Goal: Register for event/course

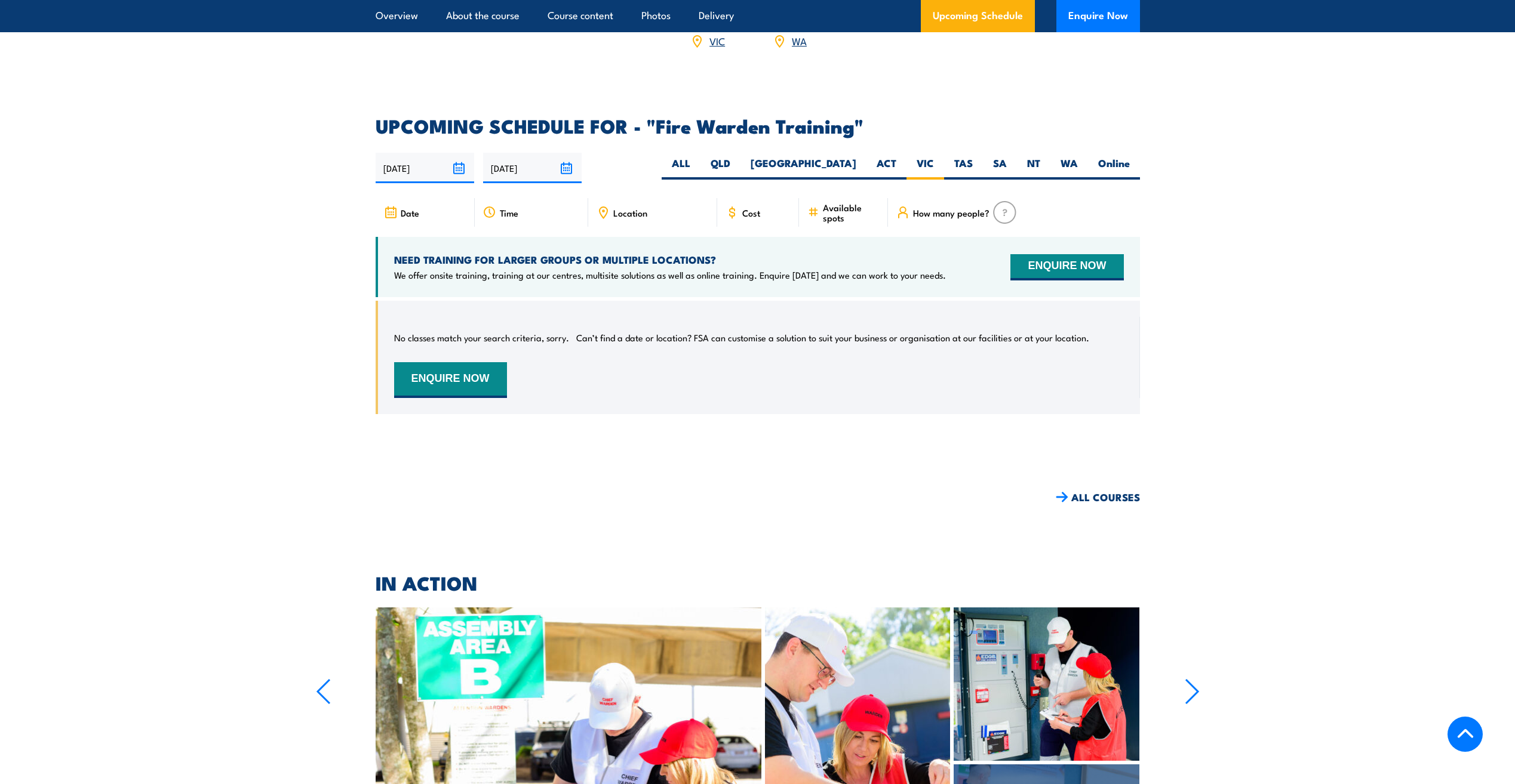
scroll to position [2101, 0]
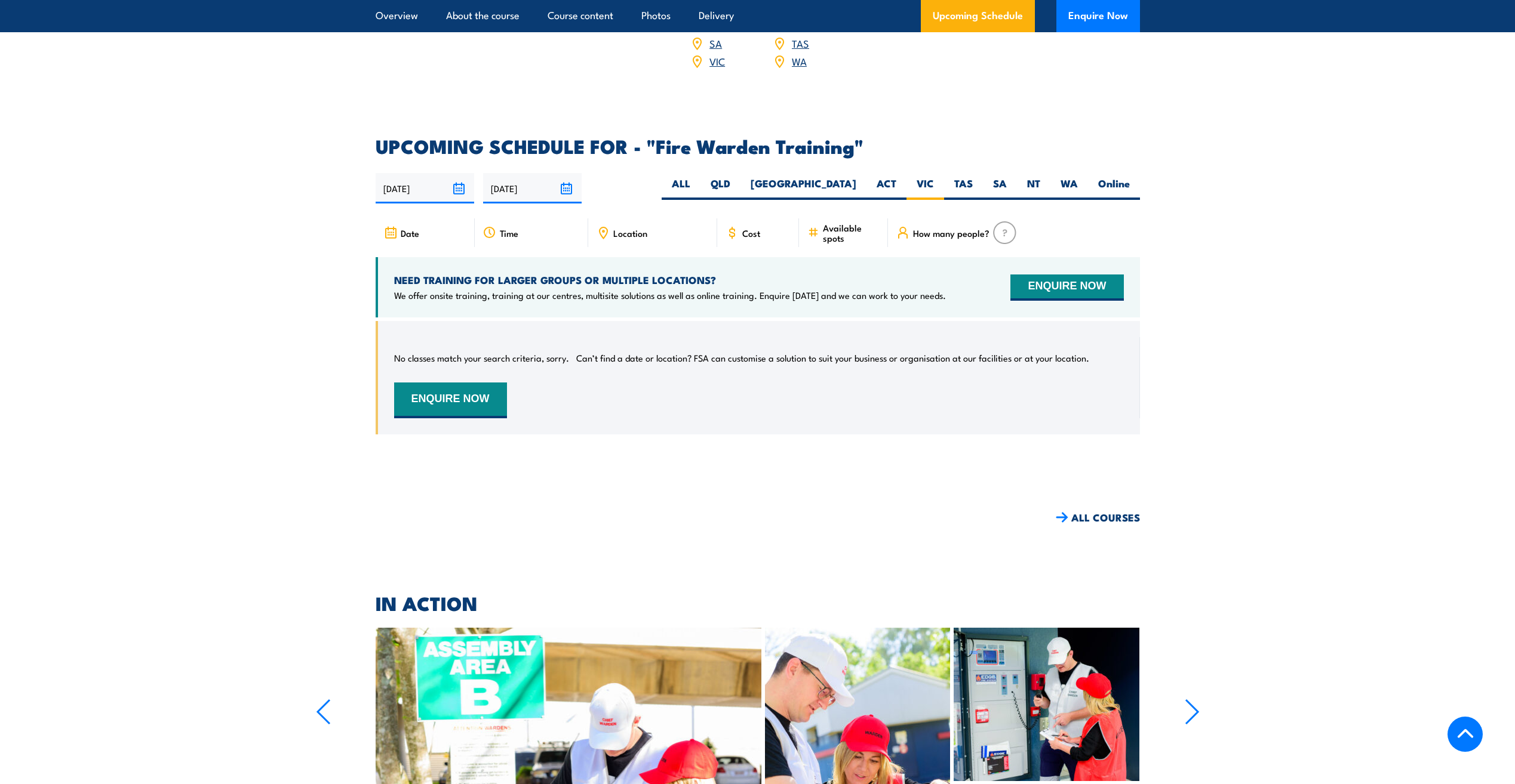
click at [615, 228] on span "Location" at bounding box center [631, 233] width 34 height 10
click at [636, 228] on span "Location" at bounding box center [631, 233] width 34 height 10
click at [841, 176] on label "[GEOGRAPHIC_DATA]" at bounding box center [803, 188] width 126 height 24
click at [857, 176] on input "[GEOGRAPHIC_DATA]" at bounding box center [861, 180] width 8 height 8
radio input "true"
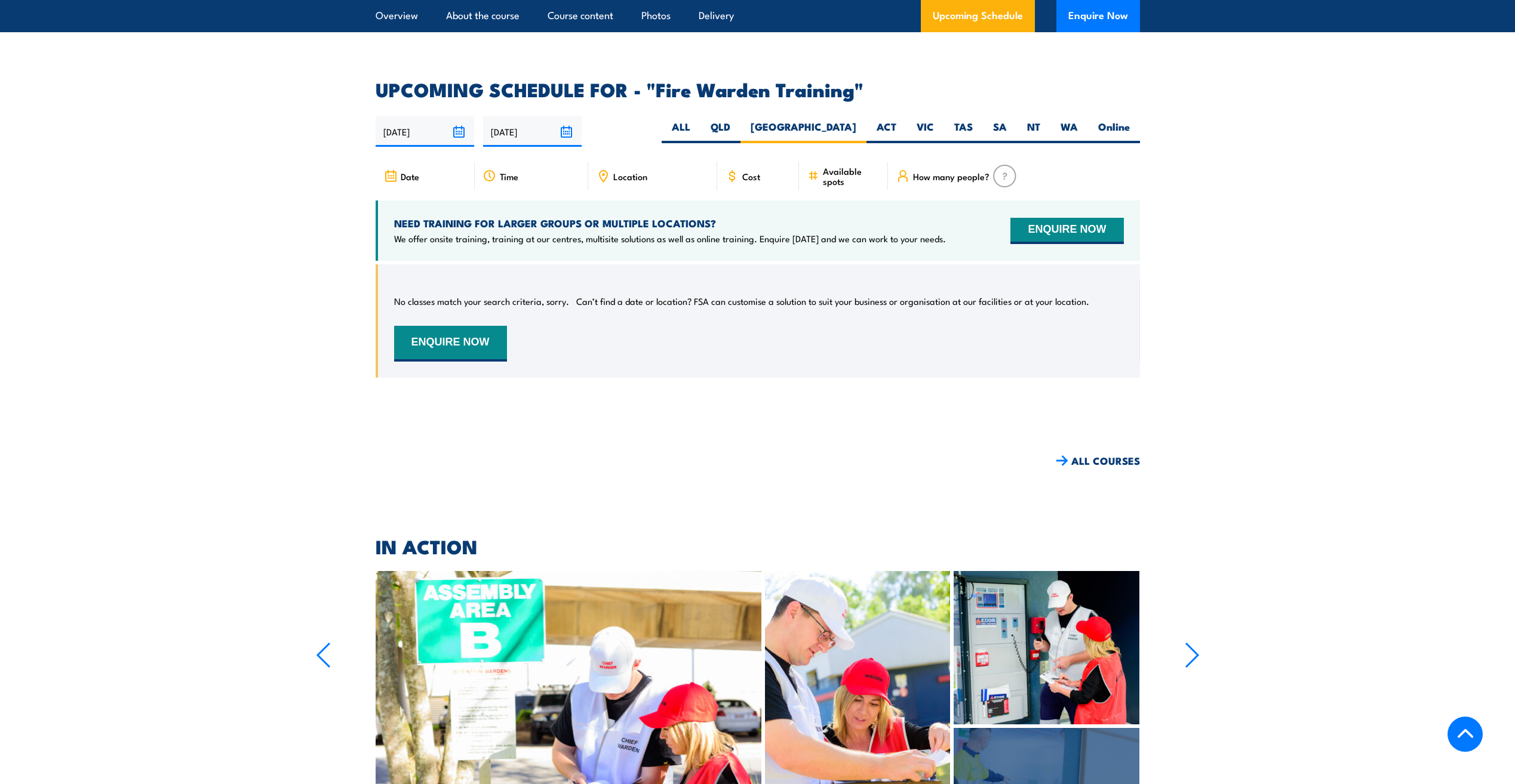
scroll to position [2221, 0]
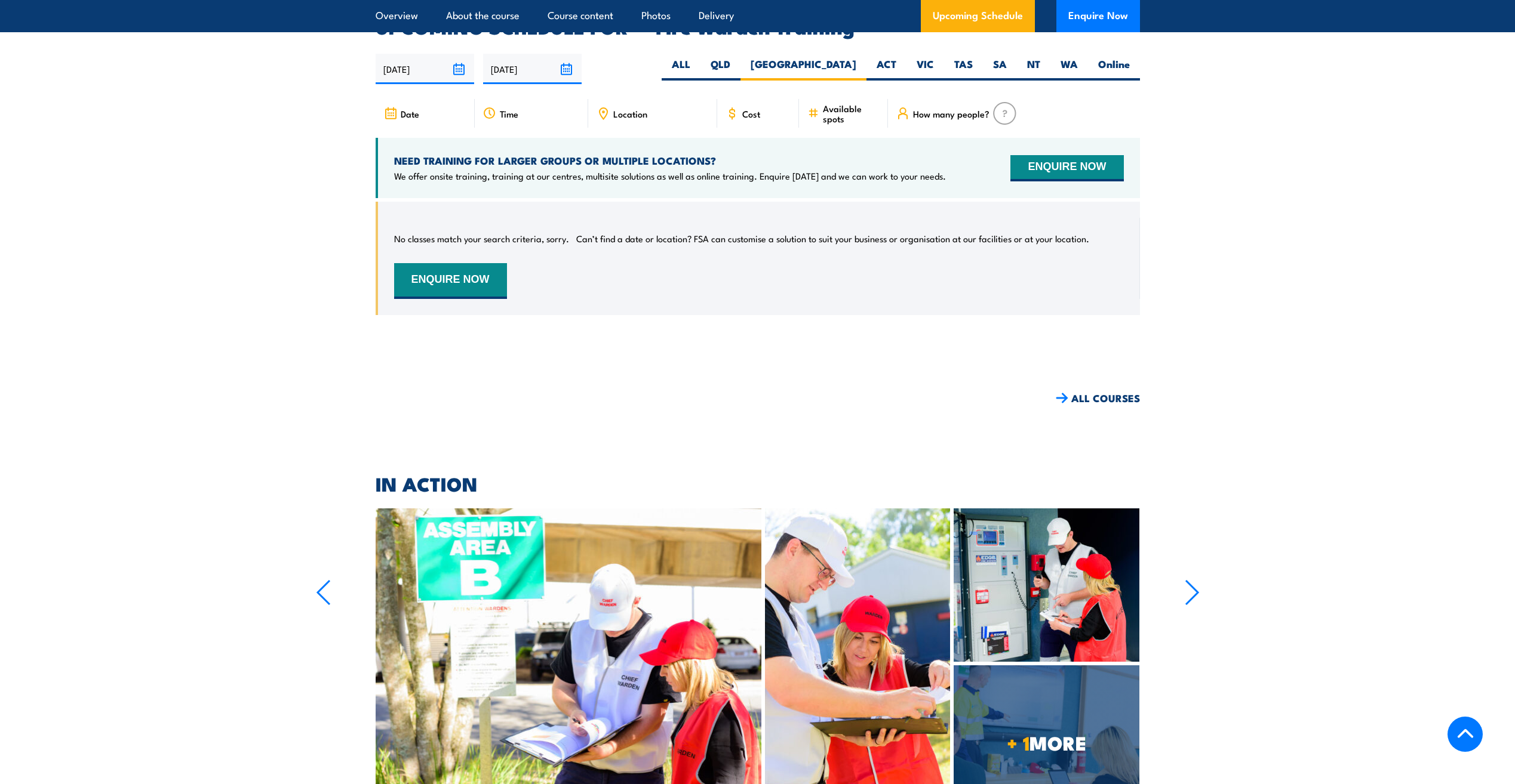
click at [571, 54] on input "27/05/2025" at bounding box center [532, 69] width 99 height 30
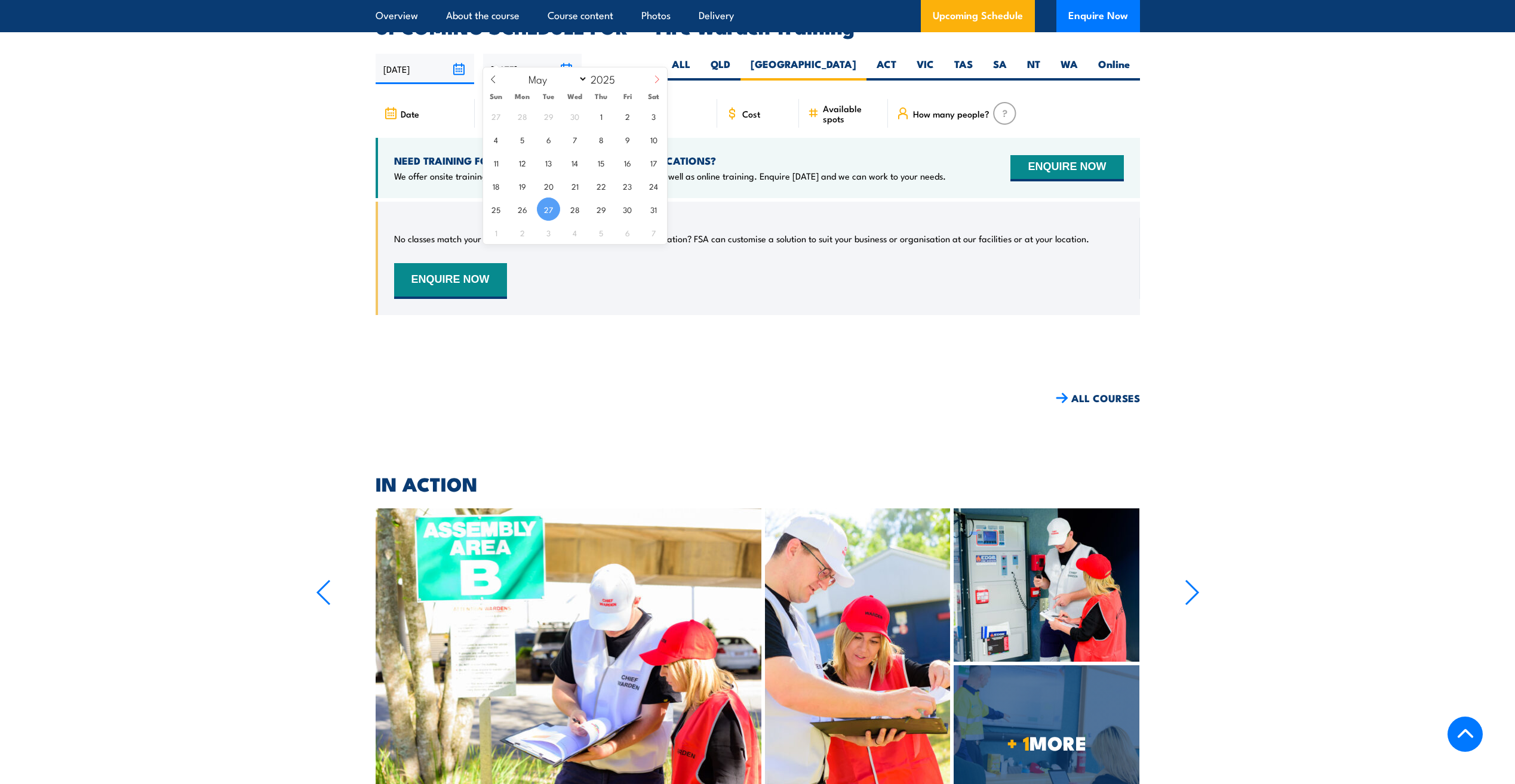
click at [659, 80] on icon at bounding box center [657, 79] width 9 height 9
select select "5"
click at [576, 171] on span "18" at bounding box center [575, 163] width 24 height 24
type input "18/06/2025"
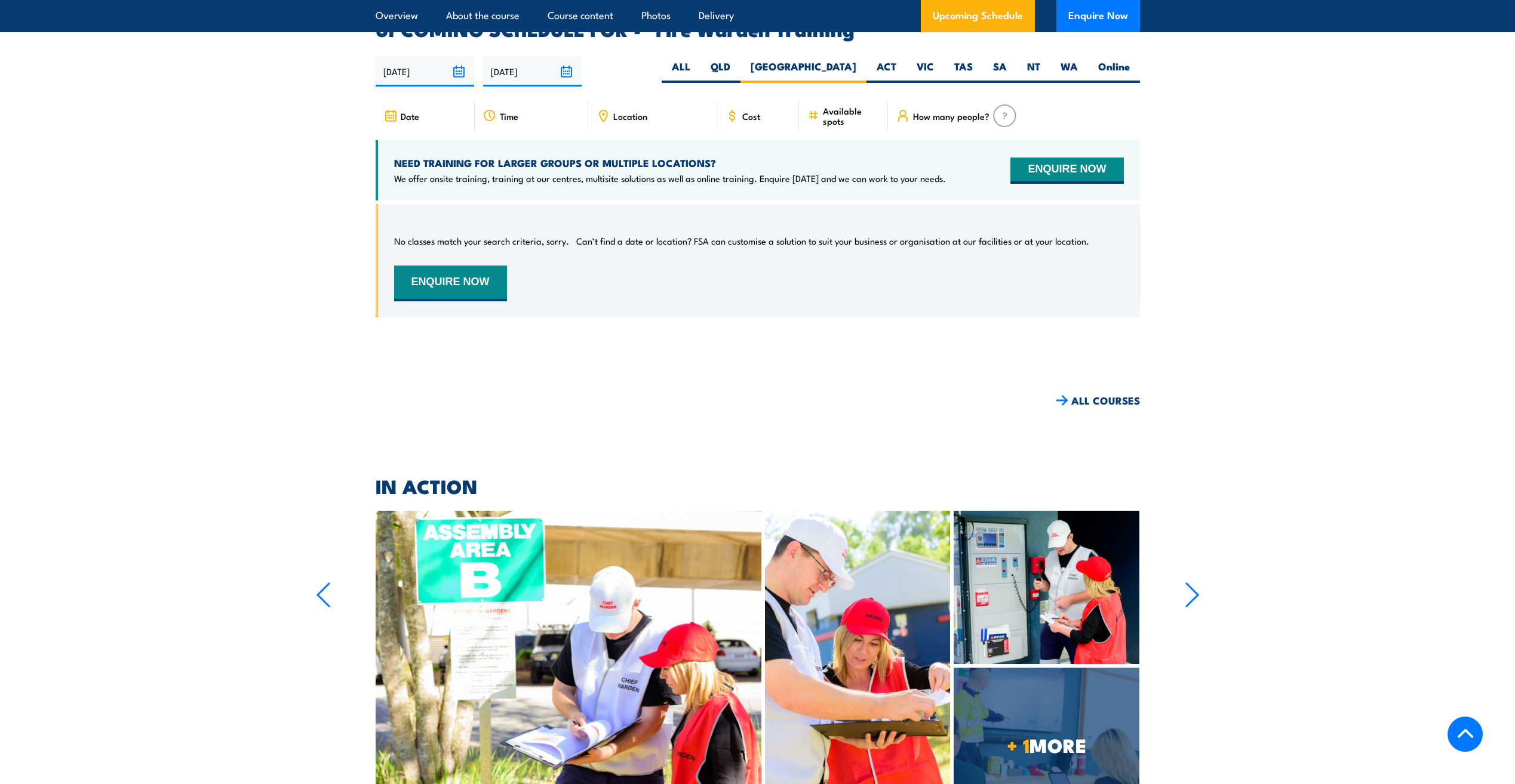
scroll to position [2221, 0]
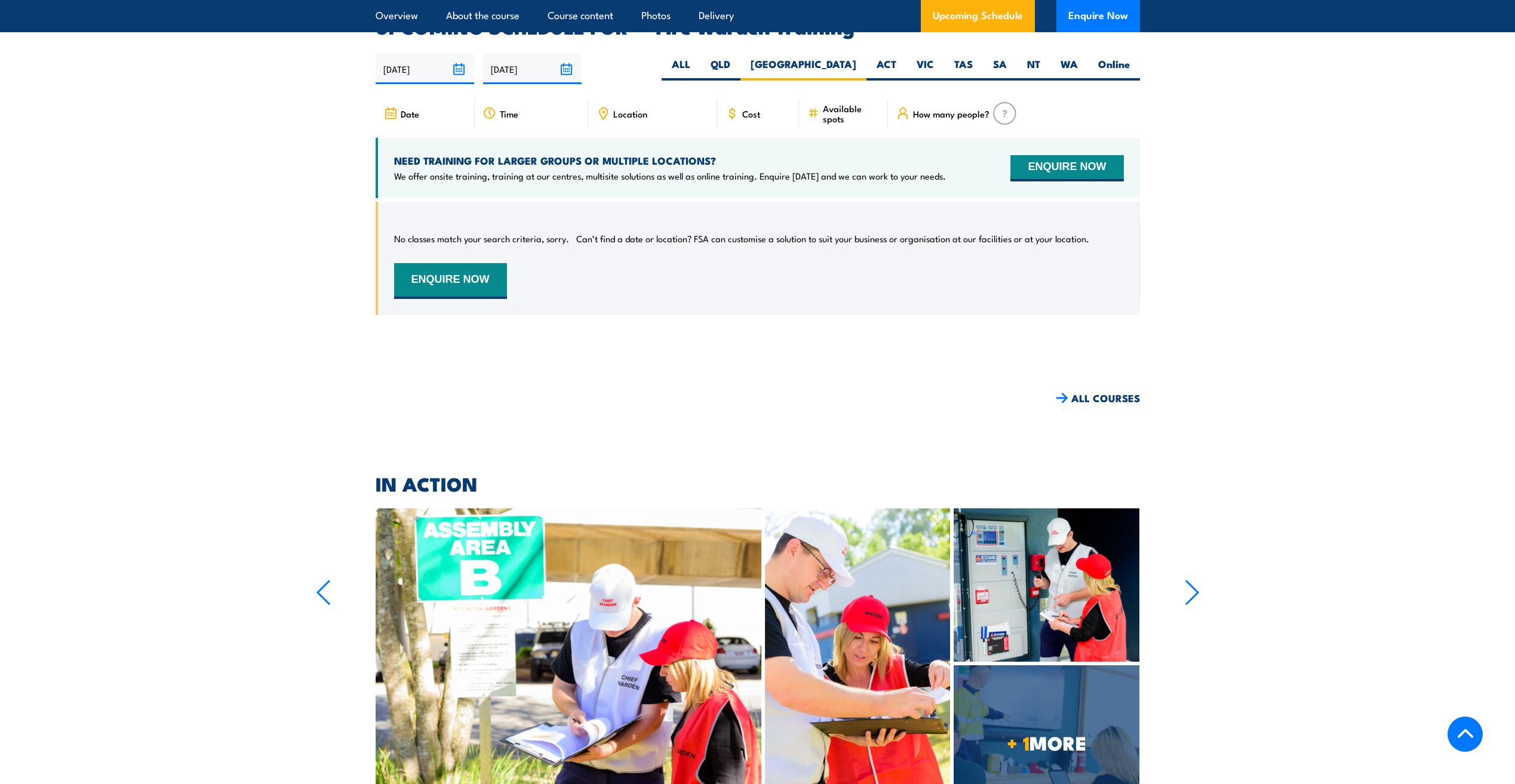
click at [567, 54] on input "18/06/2025" at bounding box center [532, 69] width 99 height 30
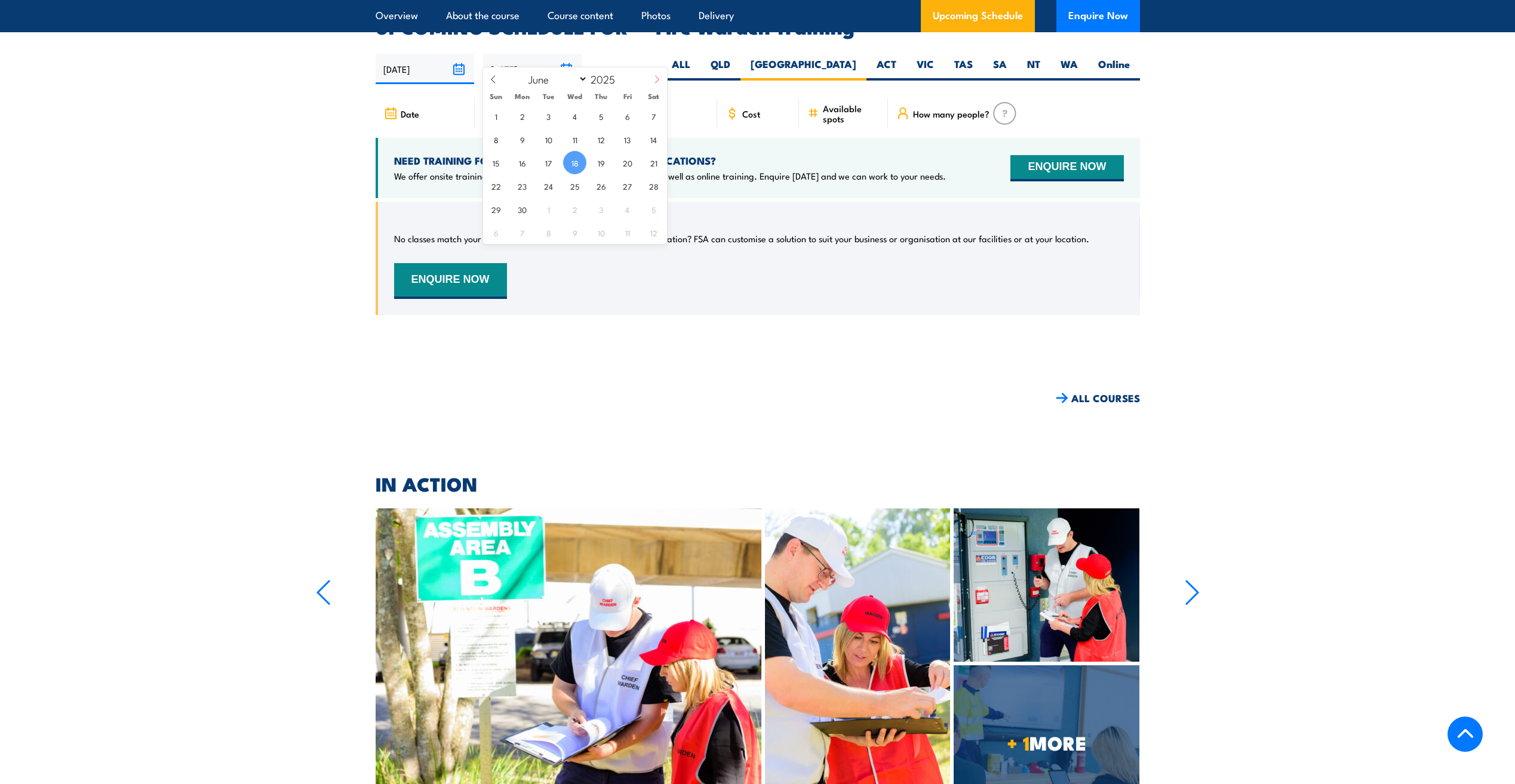
click at [657, 78] on icon at bounding box center [657, 79] width 9 height 9
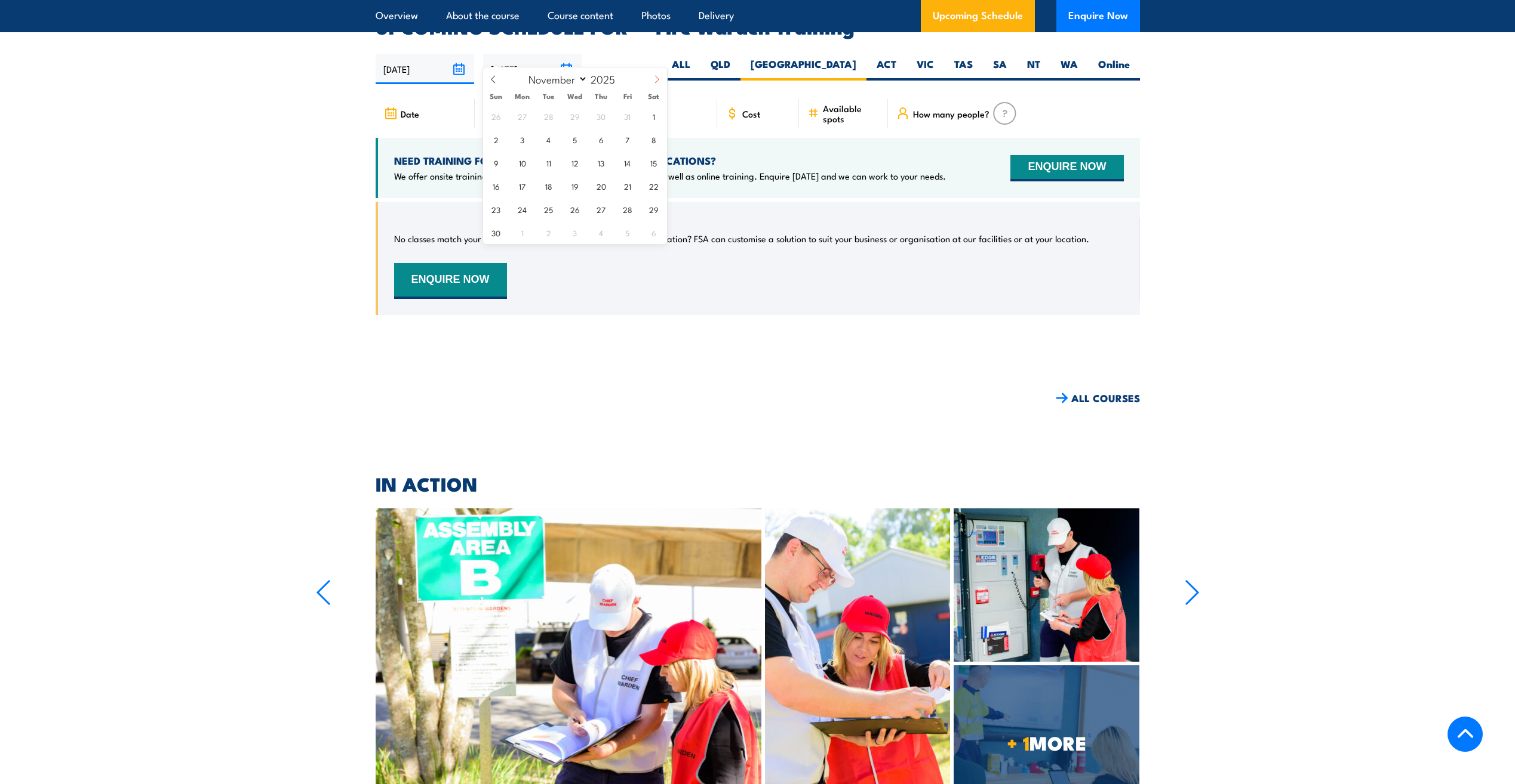
click at [657, 78] on icon at bounding box center [657, 79] width 9 height 9
select select "11"
click at [657, 78] on icon at bounding box center [657, 79] width 9 height 9
type input "2026"
select select "0"
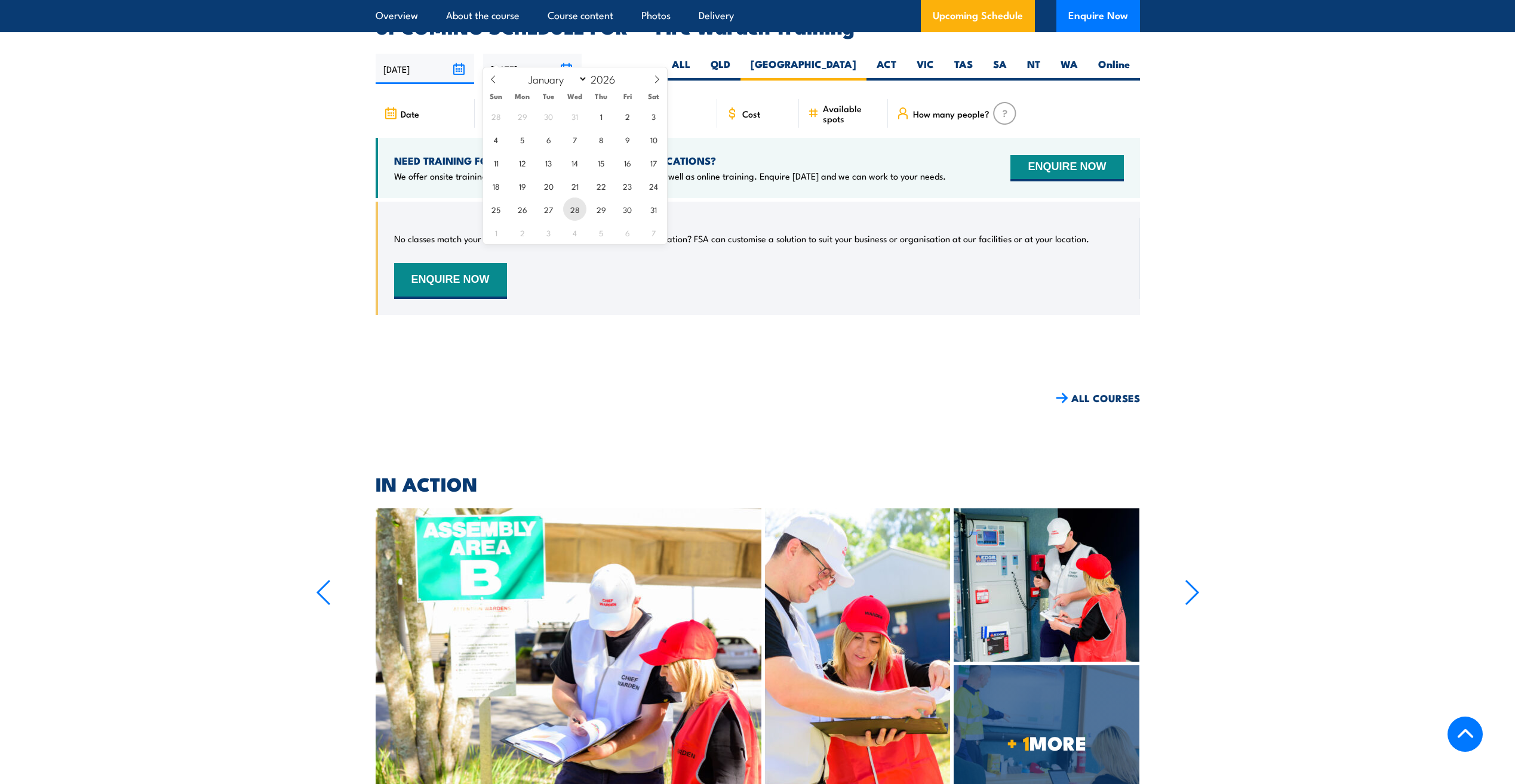
click at [576, 207] on span "28" at bounding box center [575, 210] width 24 height 24
type input "[DATE]"
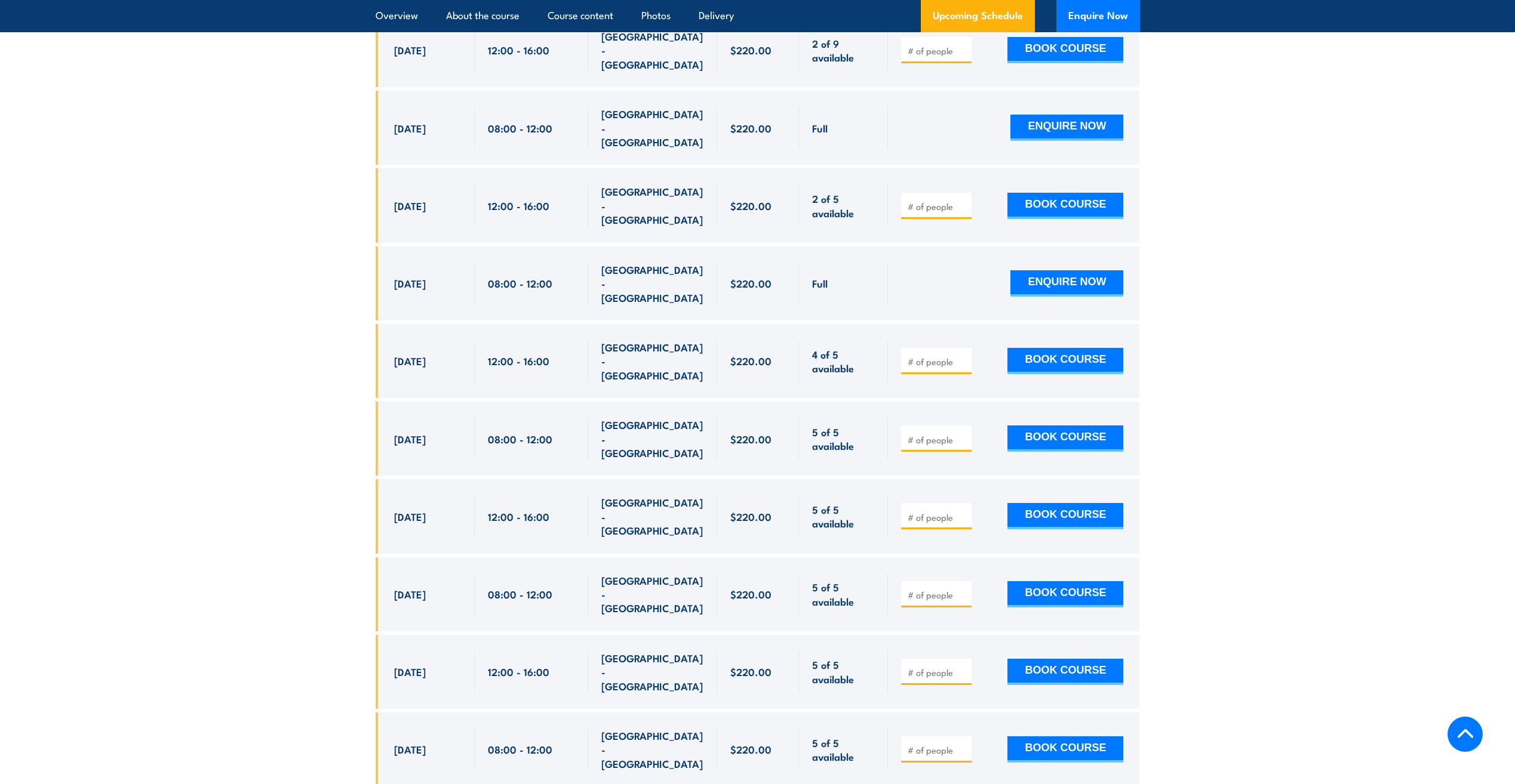
scroll to position [2399, 0]
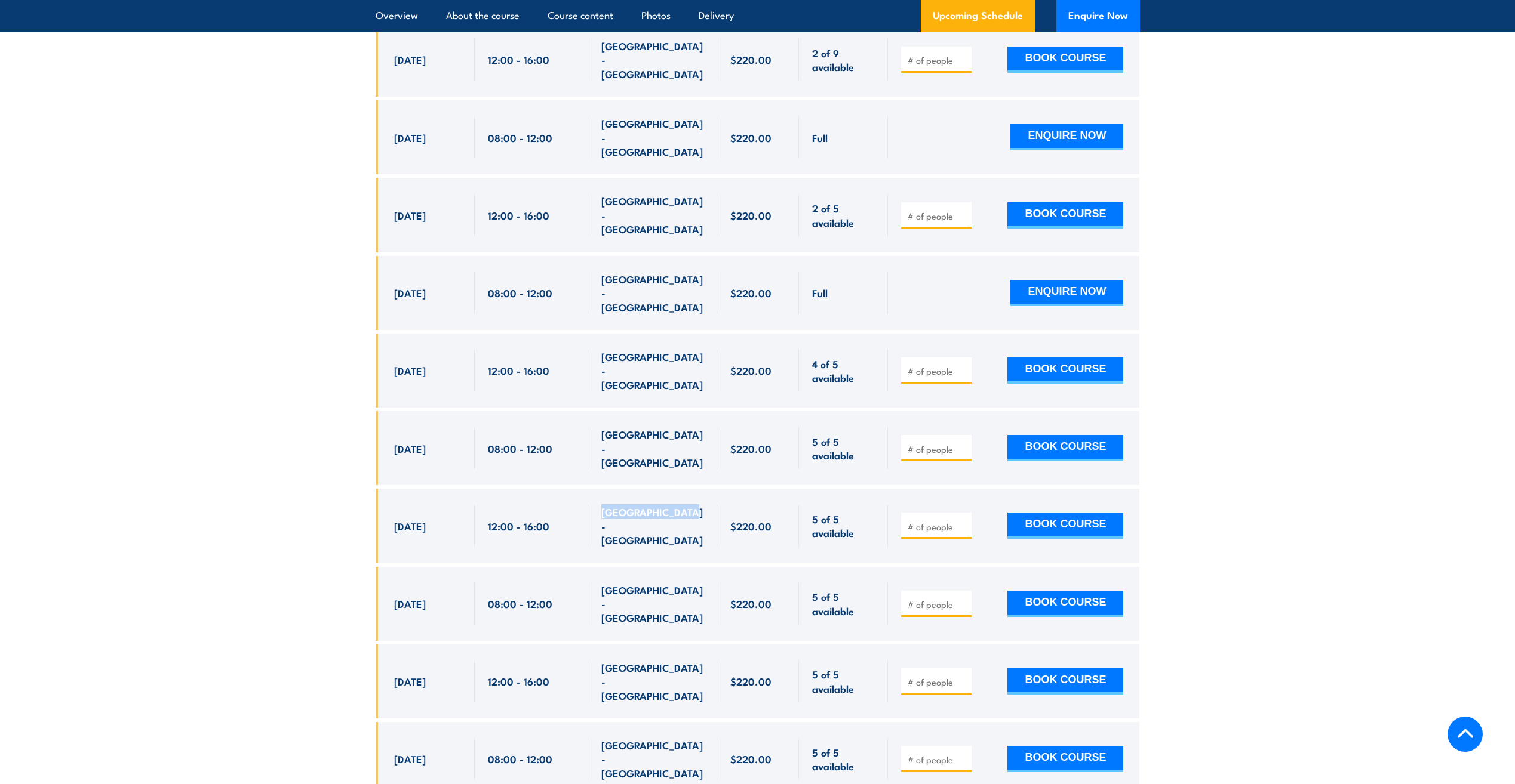
drag, startPoint x: 600, startPoint y: 414, endPoint x: 686, endPoint y: 408, distance: 86.2
click at [686, 489] on div "SMITHFIELD - NSW" at bounding box center [653, 526] width 129 height 74
copy span "SMITHFIELD - NSW"
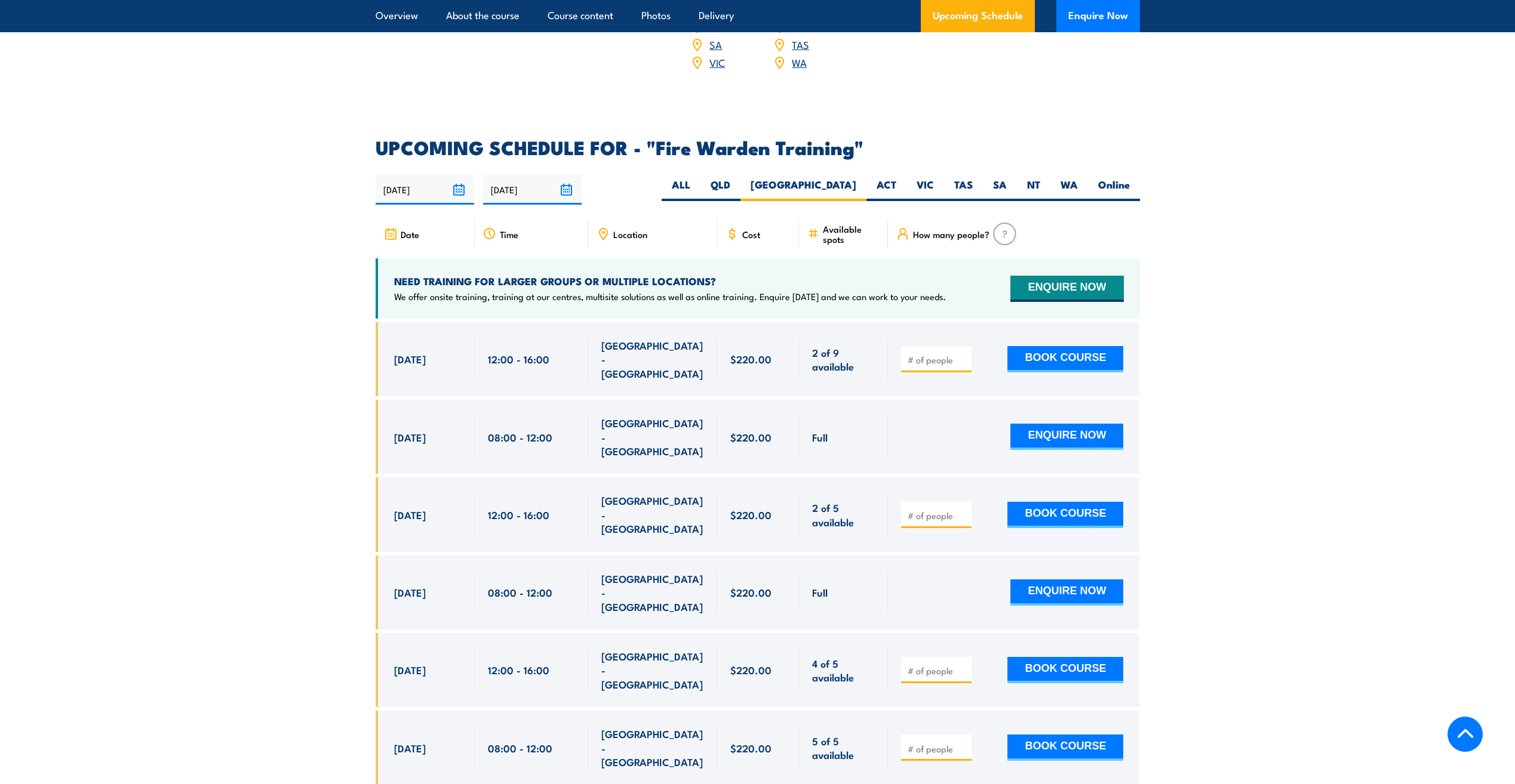
scroll to position [2041, 0]
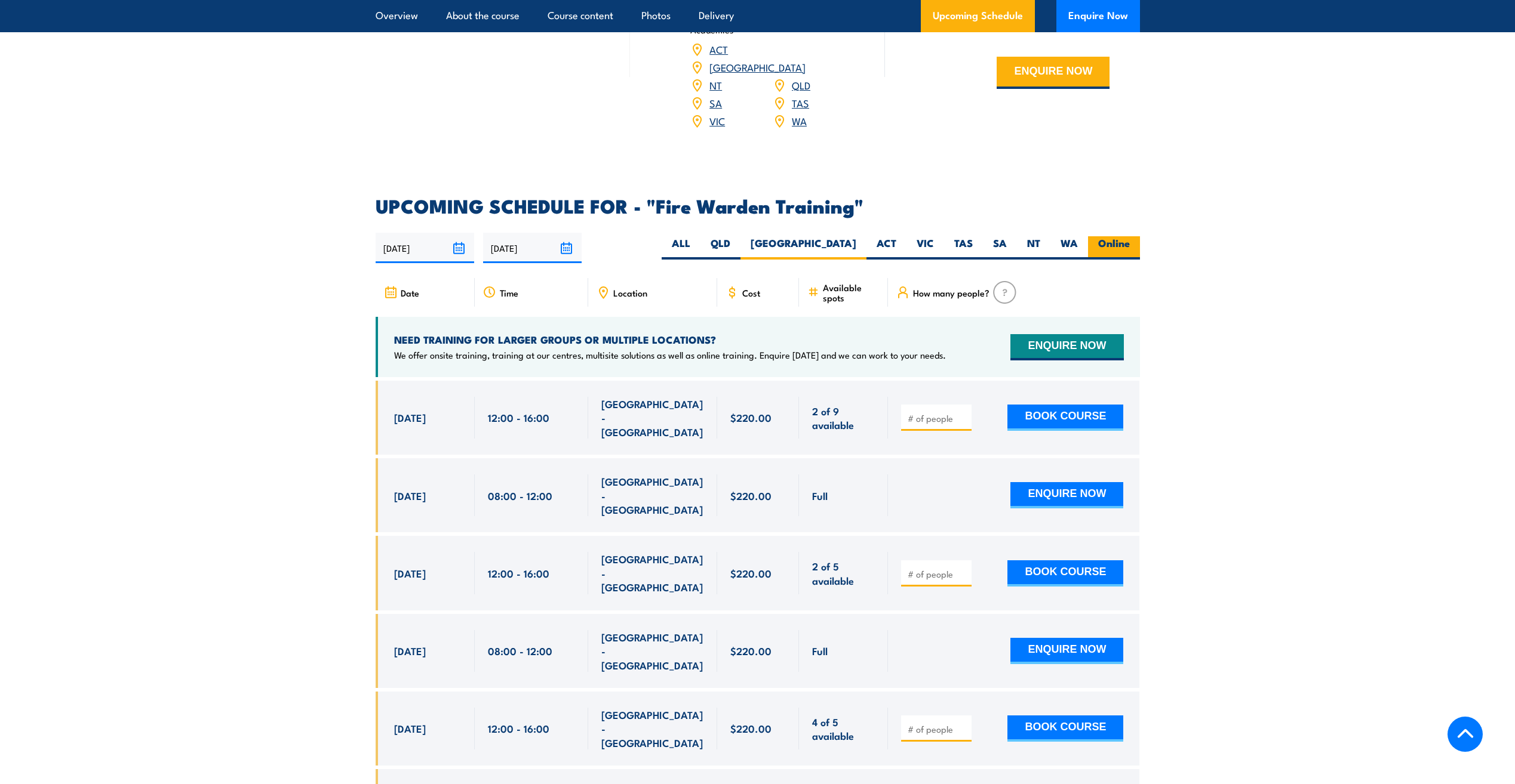
click at [1123, 236] on label "Online" at bounding box center [1114, 248] width 52 height 24
click at [1131, 236] on input "Online" at bounding box center [1135, 240] width 8 height 8
radio input "true"
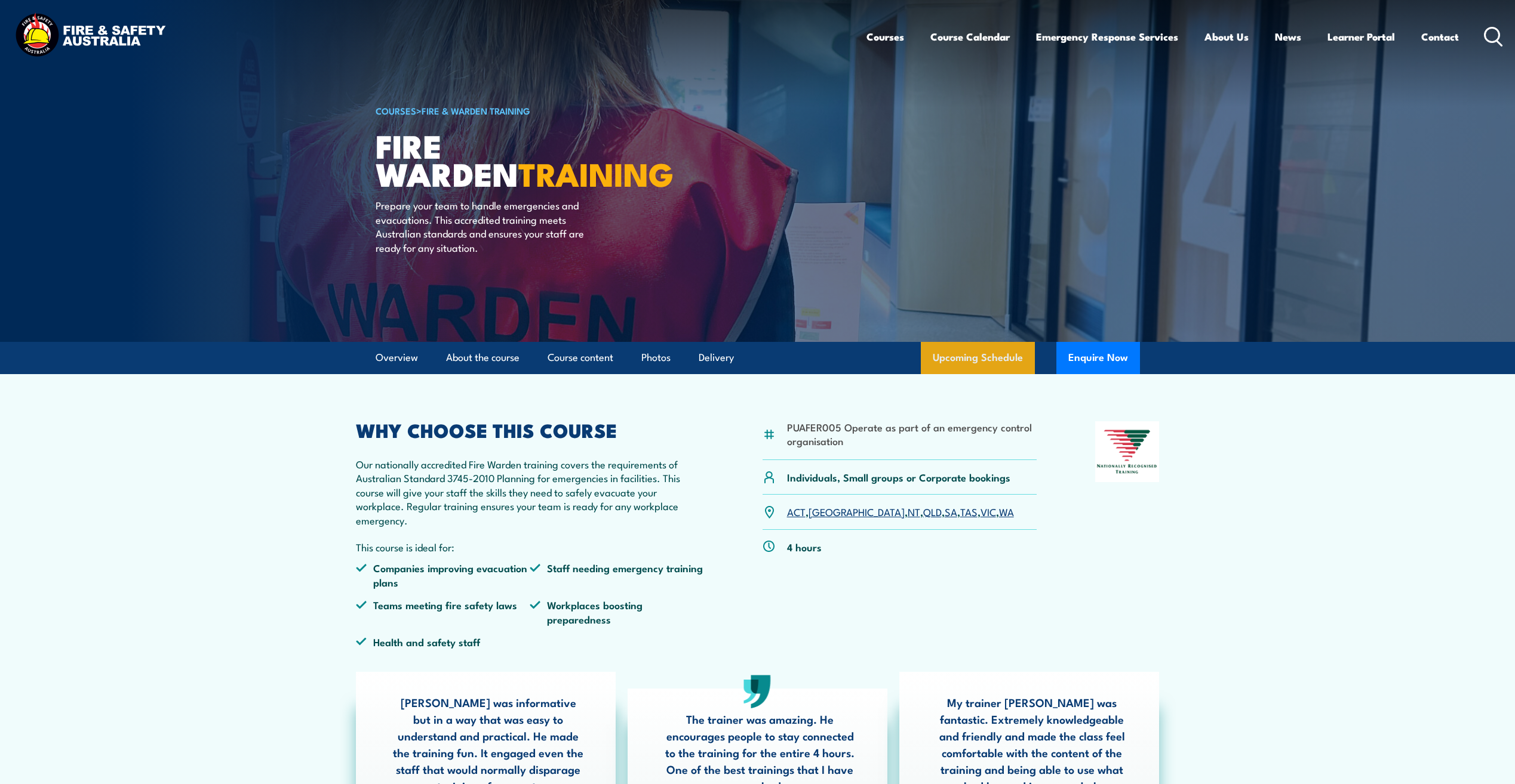
click at [972, 359] on link "Upcoming Schedule" at bounding box center [978, 358] width 114 height 32
click at [106, 42] on img at bounding box center [90, 36] width 157 height 51
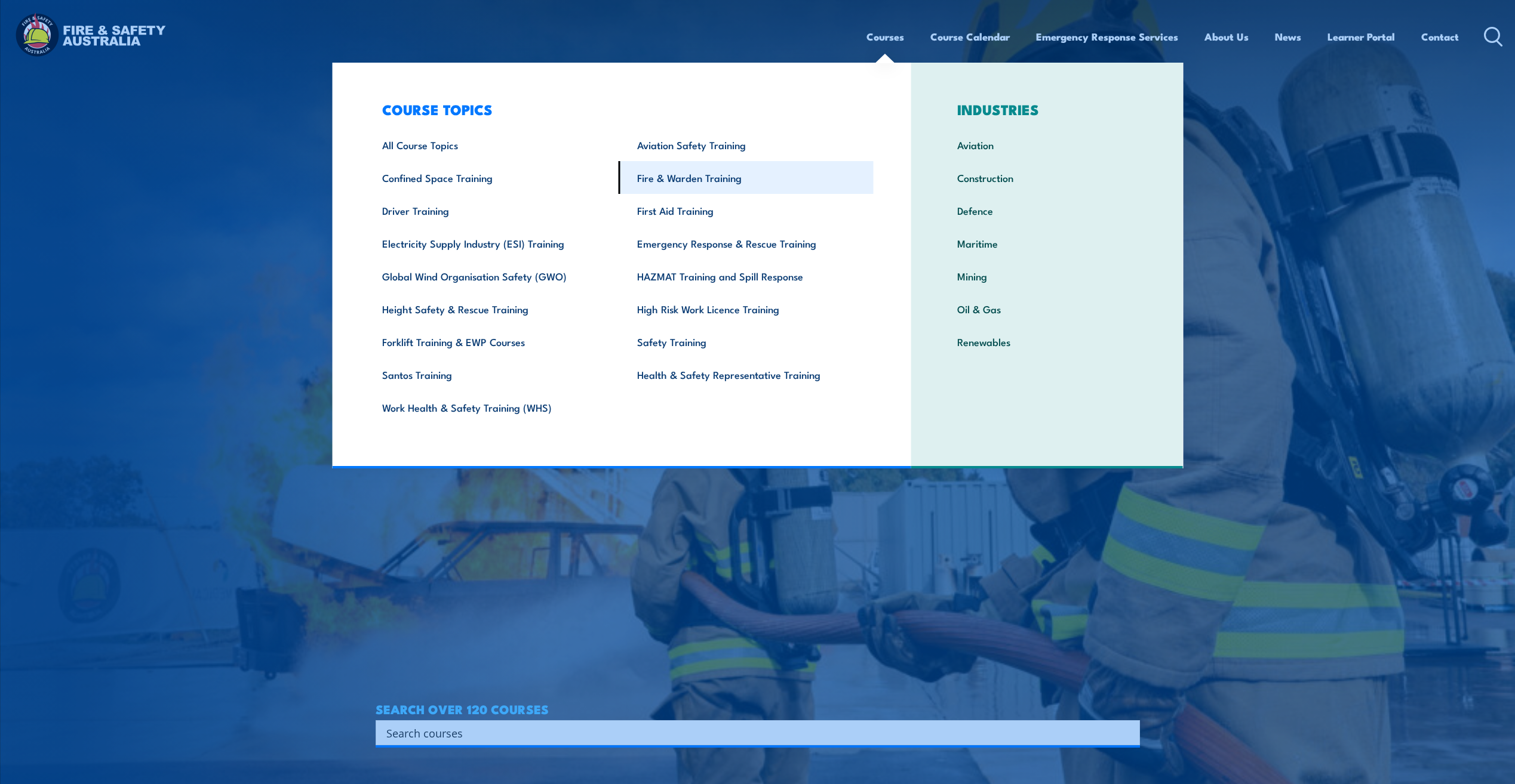
click at [704, 177] on link "Fire & Warden Training" at bounding box center [746, 177] width 255 height 33
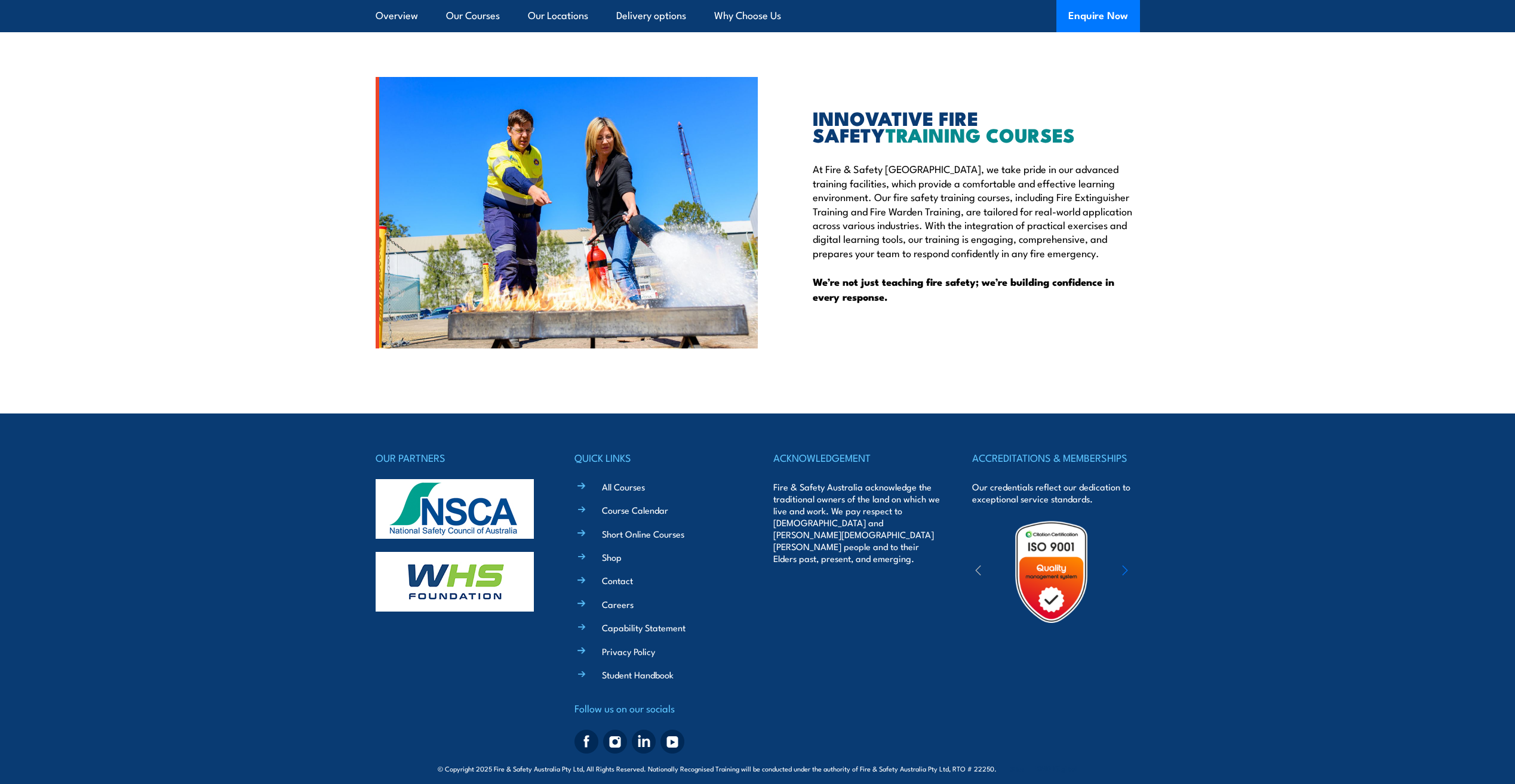
scroll to position [2918, 0]
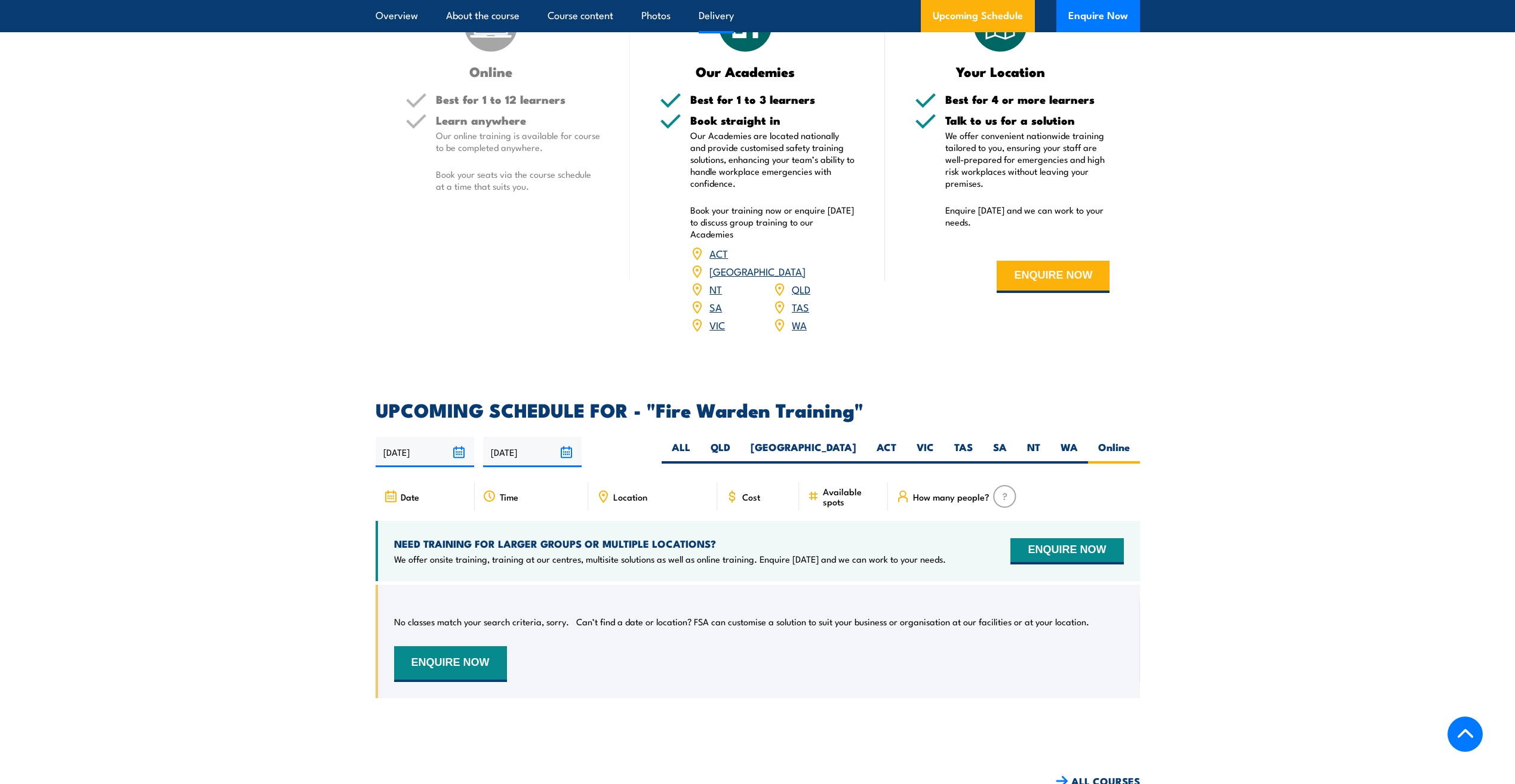
scroll to position [2030, 0]
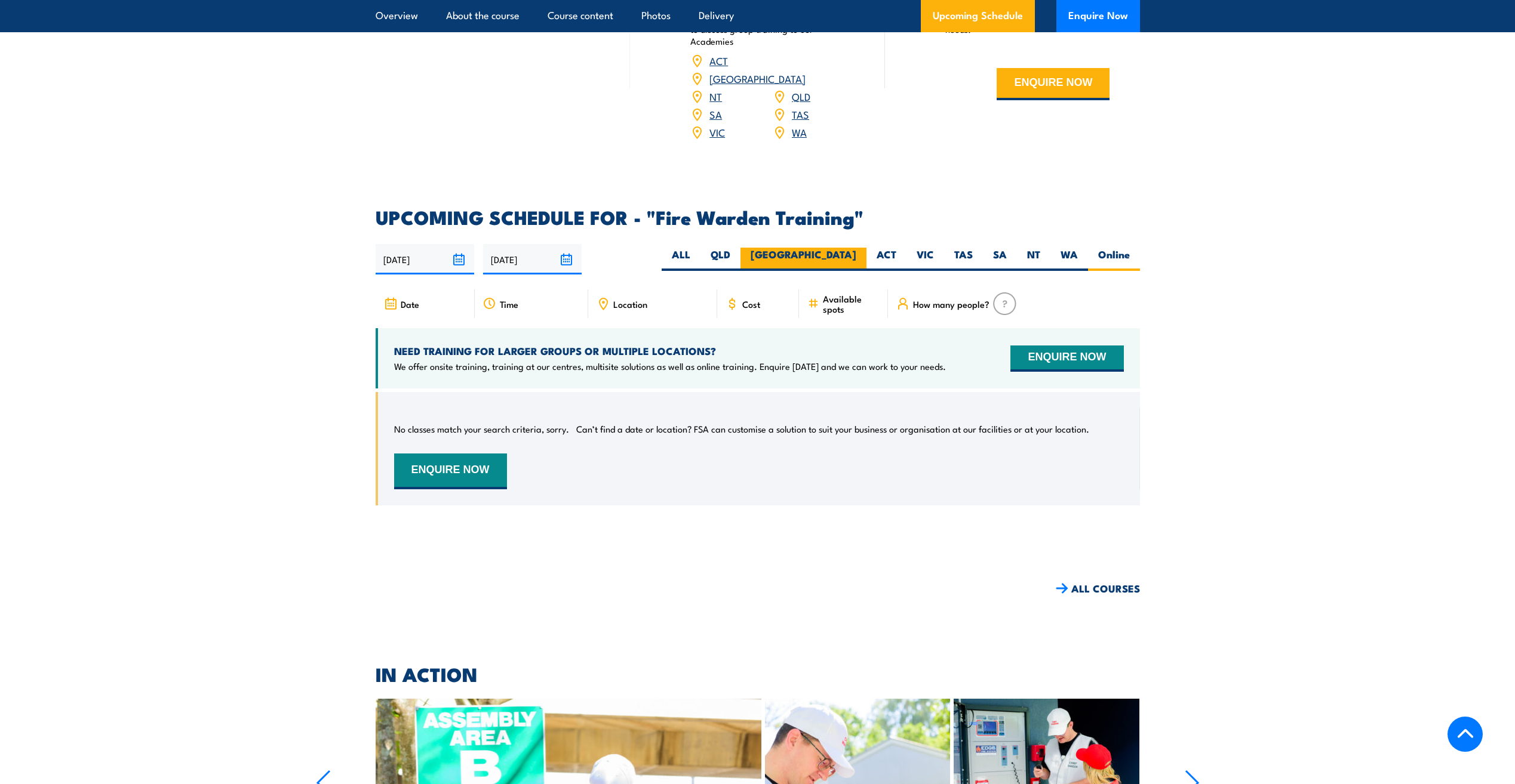
click at [840, 248] on label "[GEOGRAPHIC_DATA]" at bounding box center [803, 260] width 126 height 24
click at [857, 248] on input "[GEOGRAPHIC_DATA]" at bounding box center [861, 252] width 8 height 8
radio input "true"
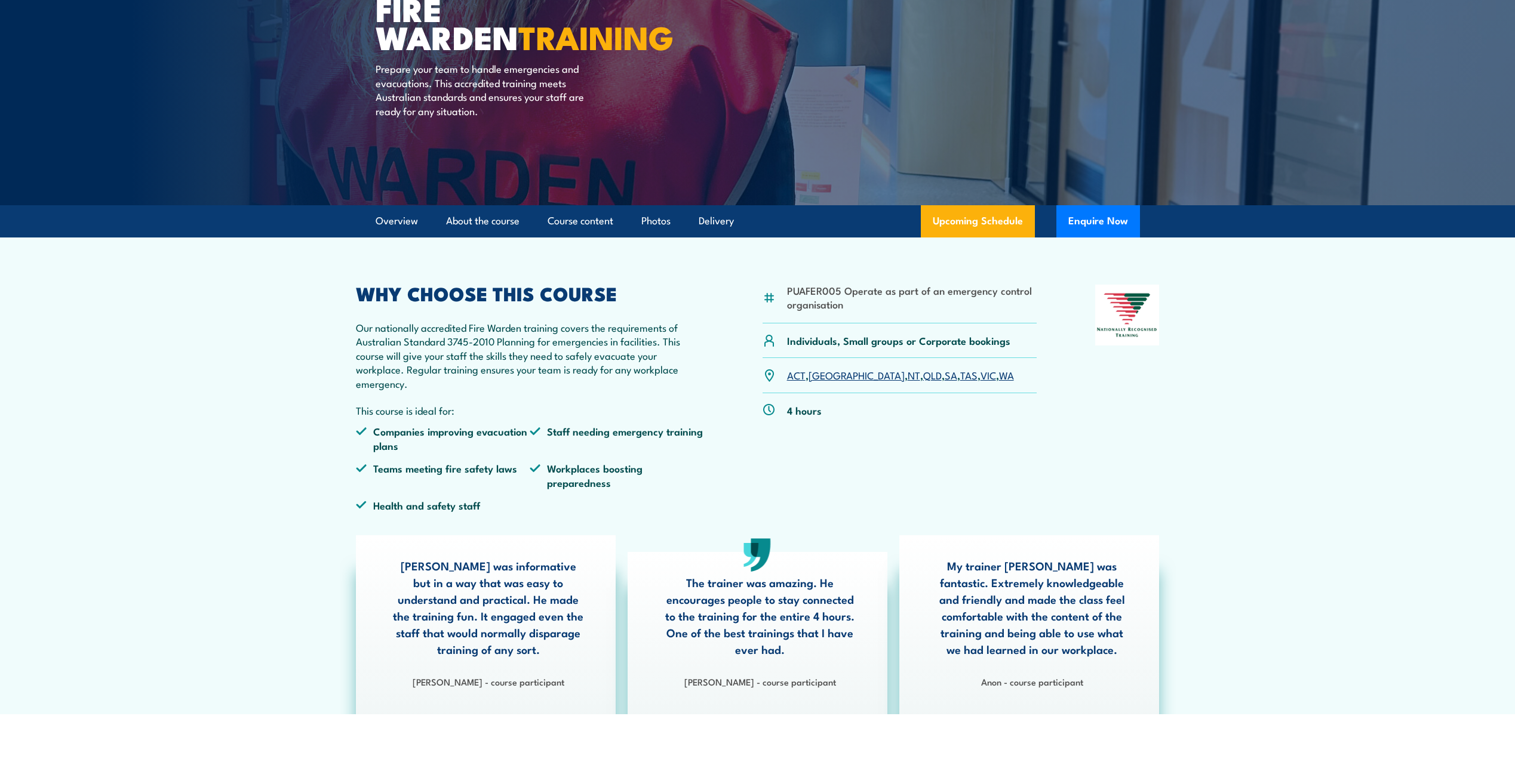
scroll to position [130, 0]
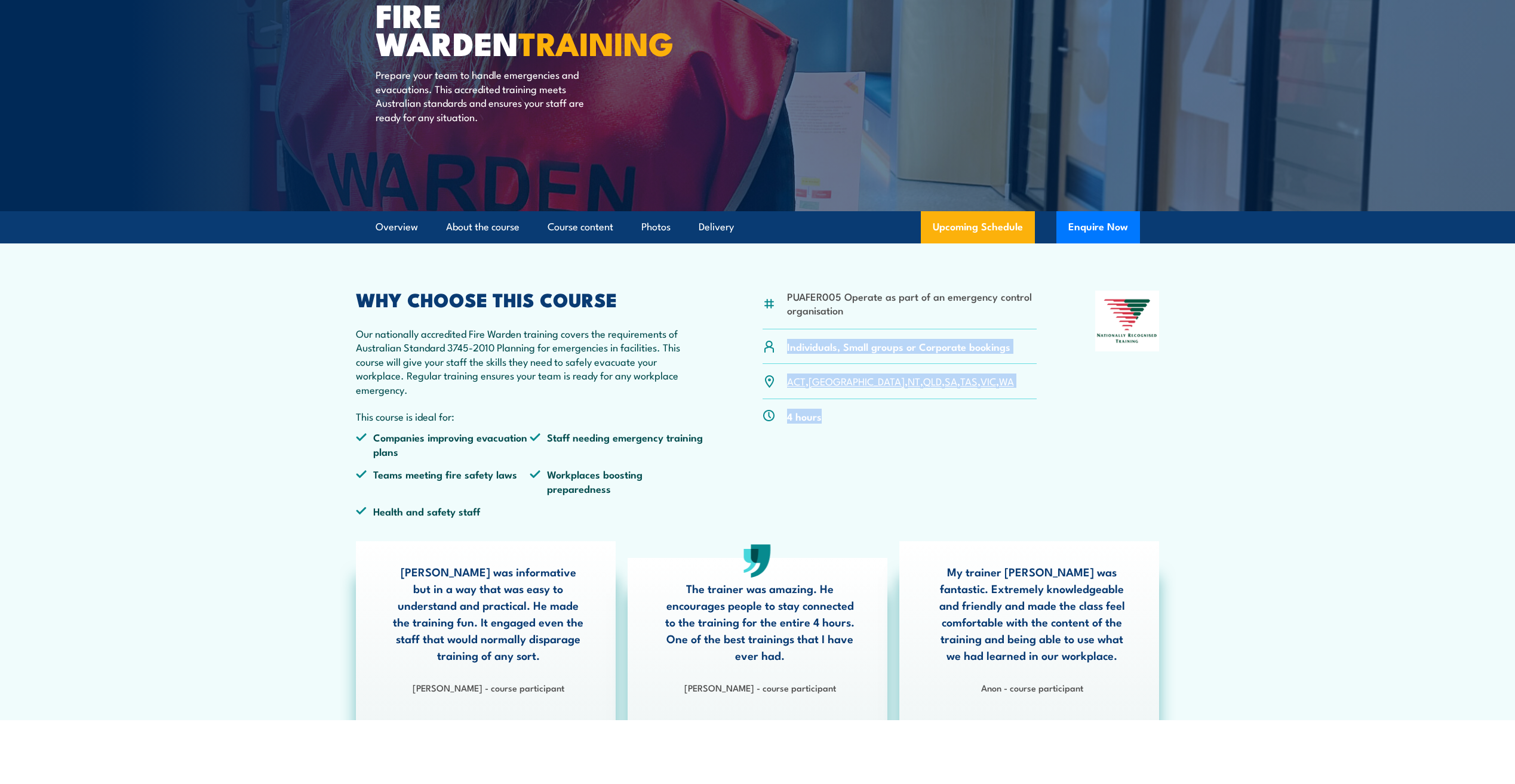
click at [1251, 343] on section "PUAFER005 Operate as part of an emergency control organisation Individuals, Sma…" at bounding box center [757, 482] width 1515 height 477
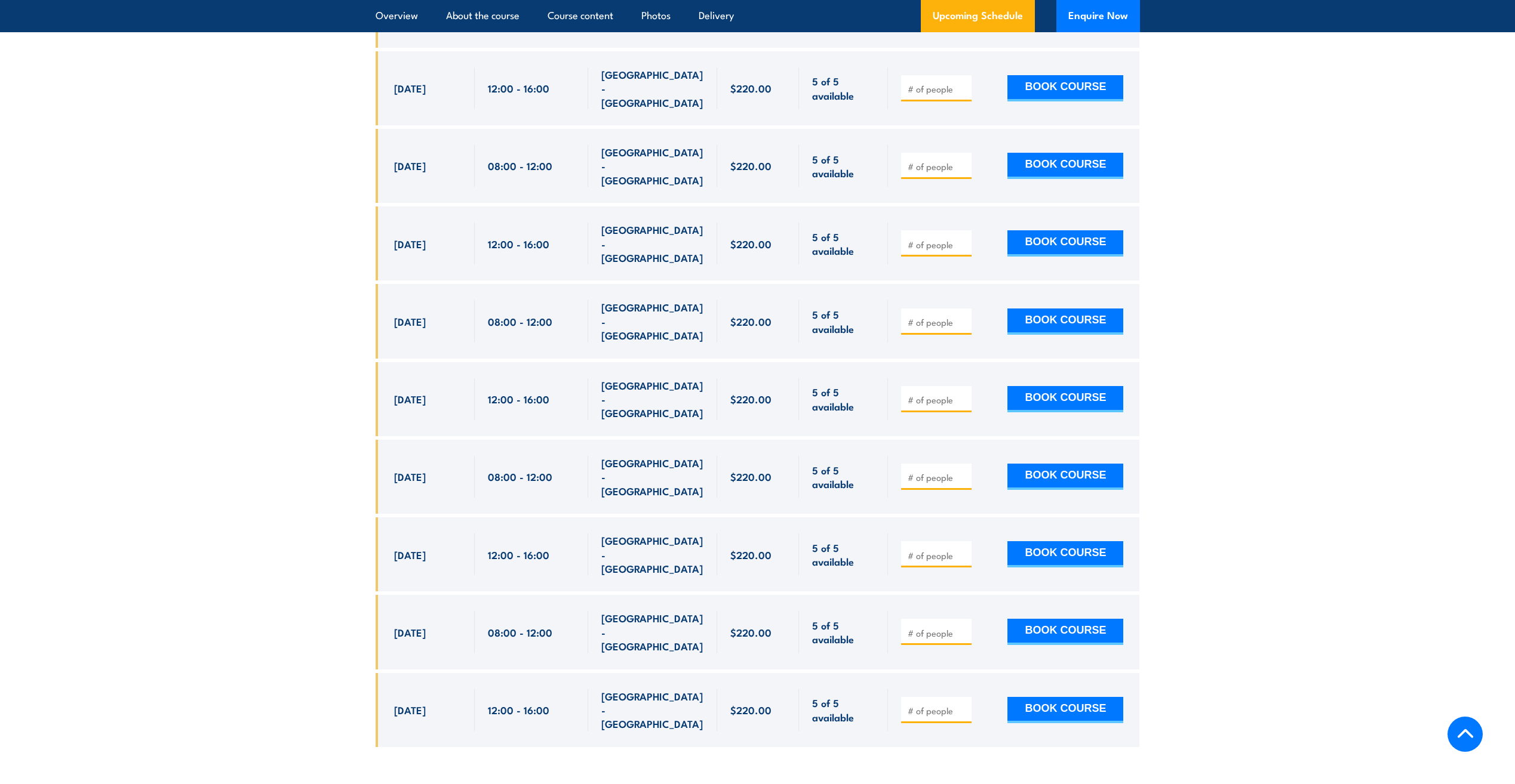
scroll to position [2818, 0]
